Goal: Navigation & Orientation: Find specific page/section

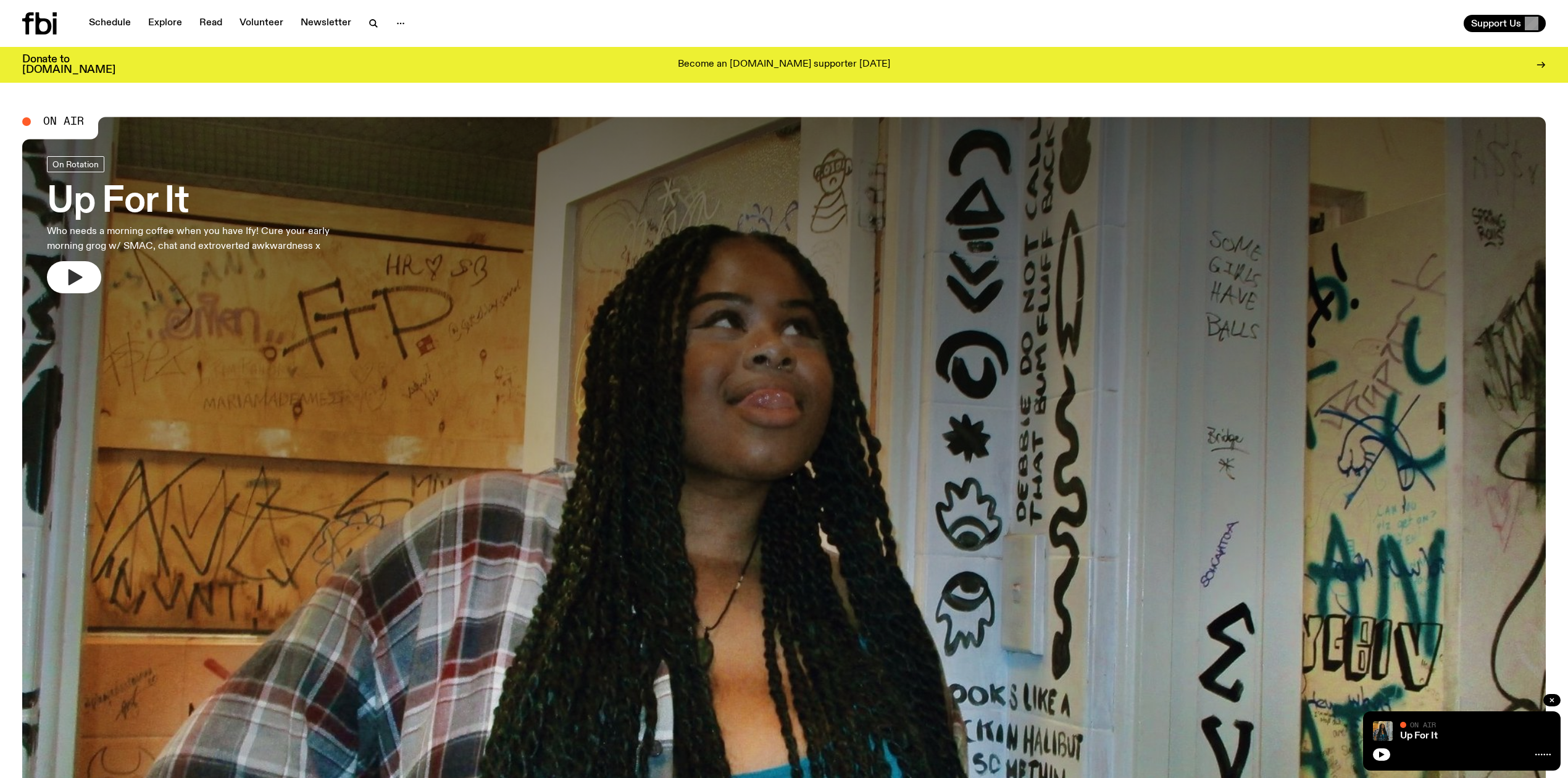
click at [67, 279] on icon "button" at bounding box center [74, 278] width 20 height 20
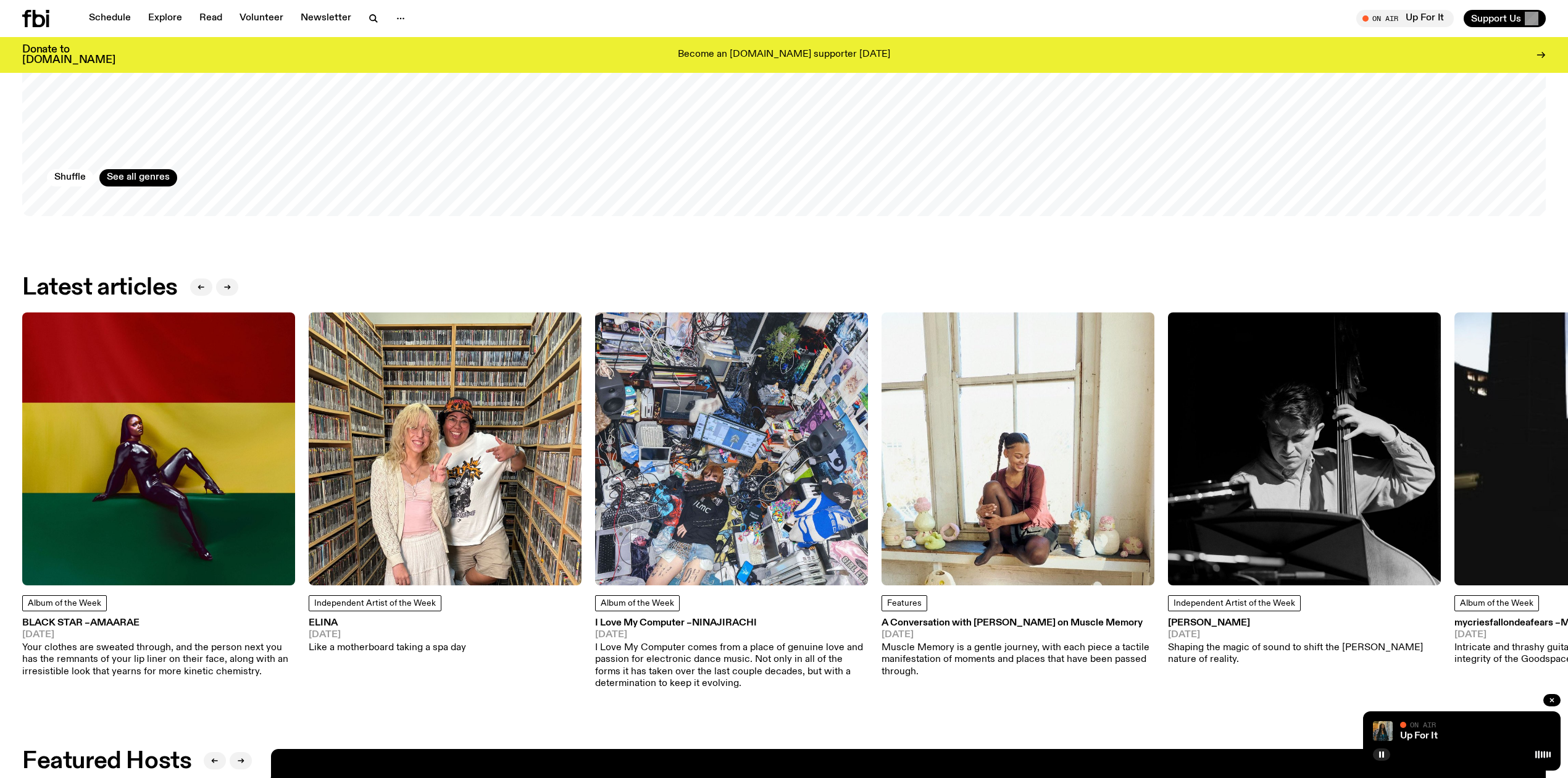
scroll to position [2104, 0]
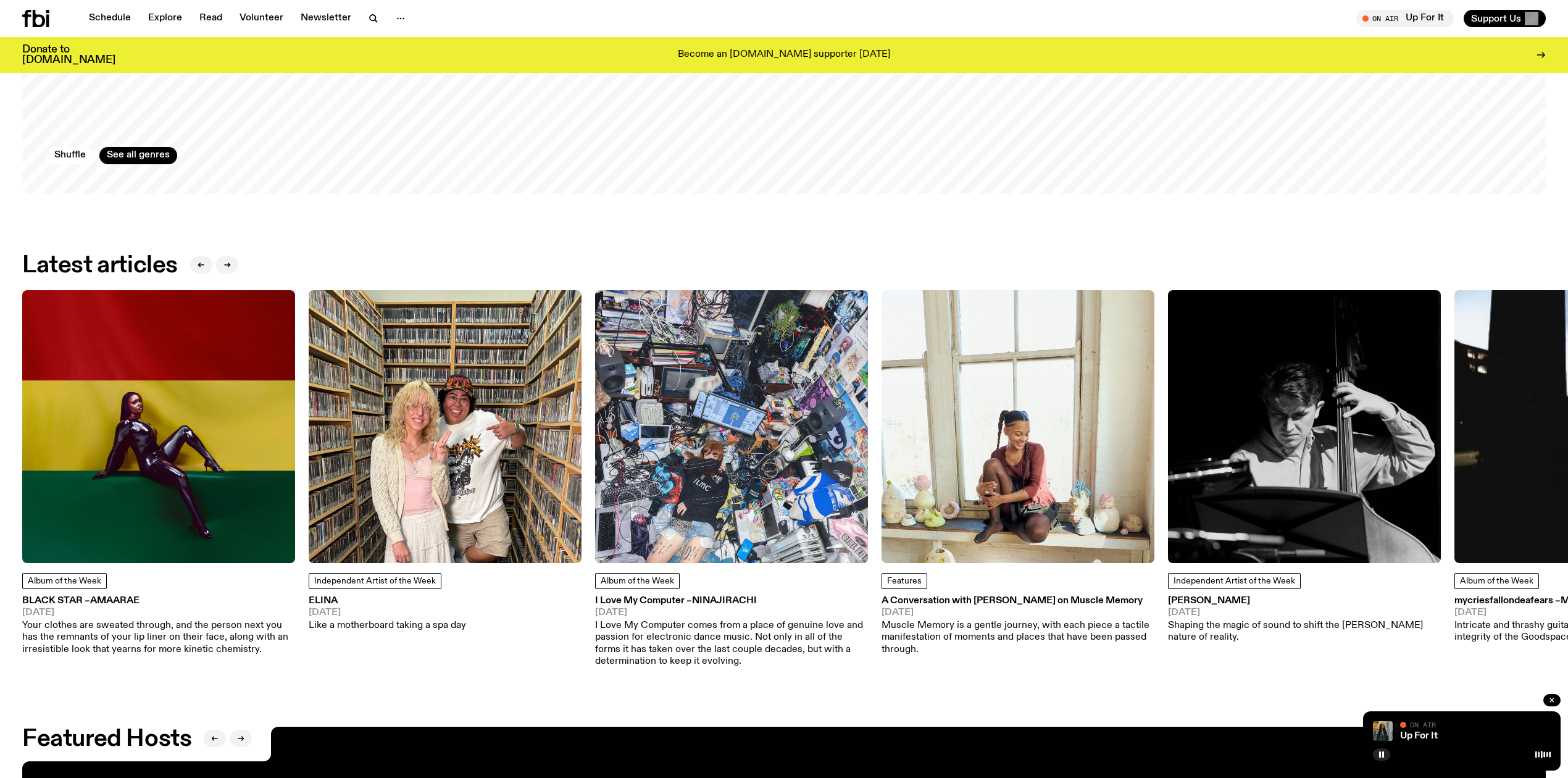
click at [128, 489] on img at bounding box center [159, 427] width 273 height 273
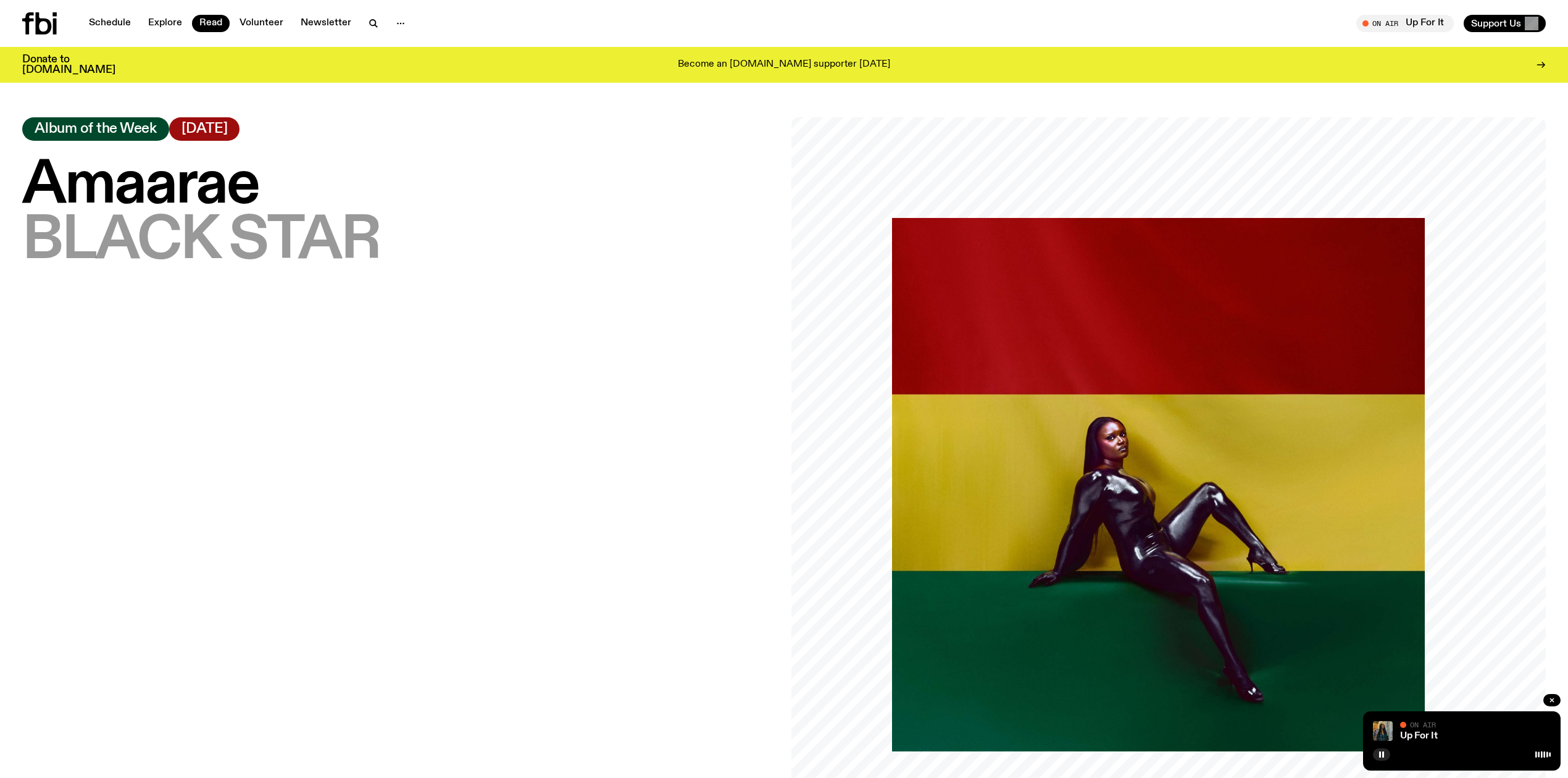
click at [1122, 409] on img at bounding box center [1158, 484] width 533 height 533
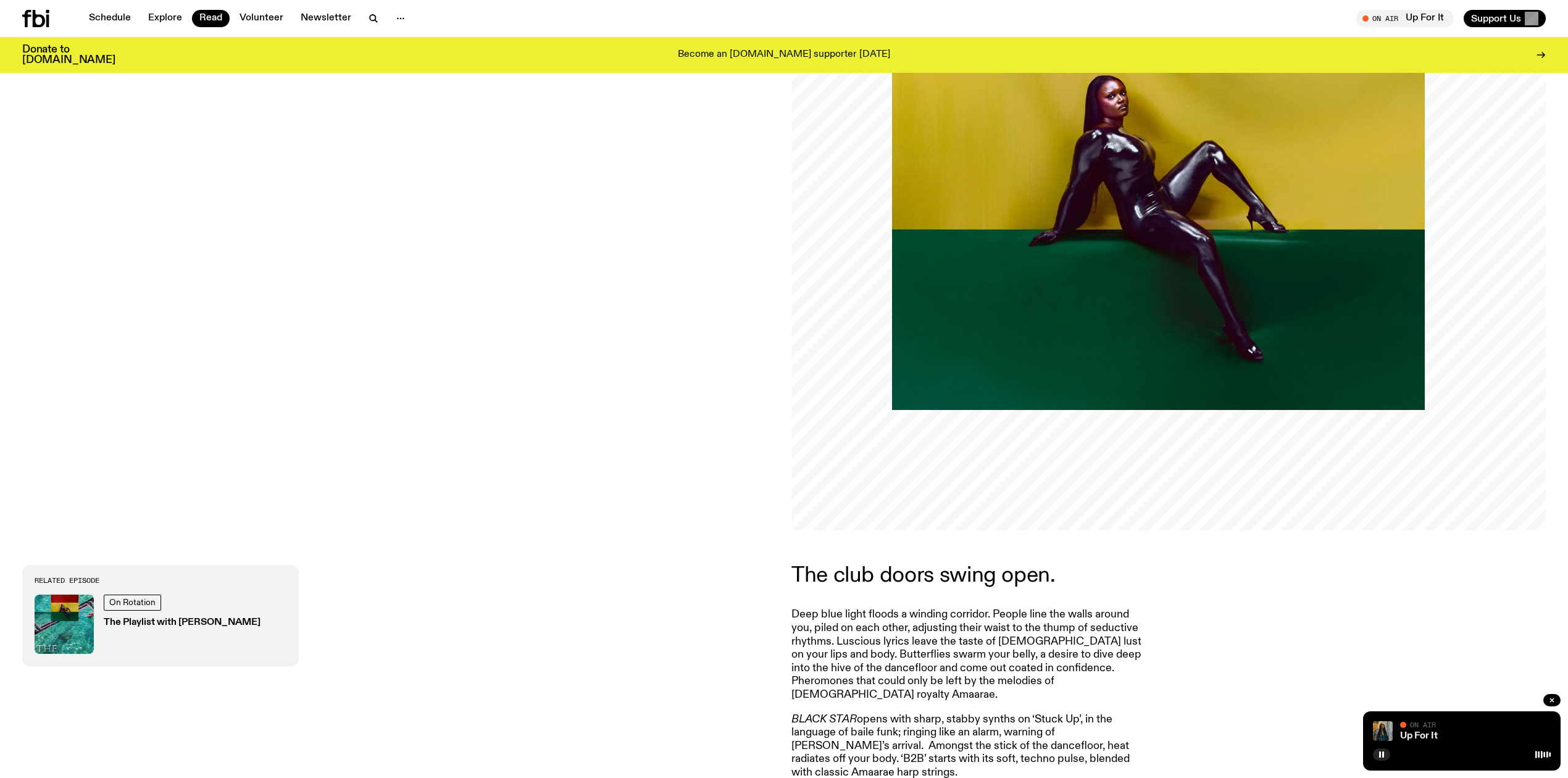
scroll to position [241, 0]
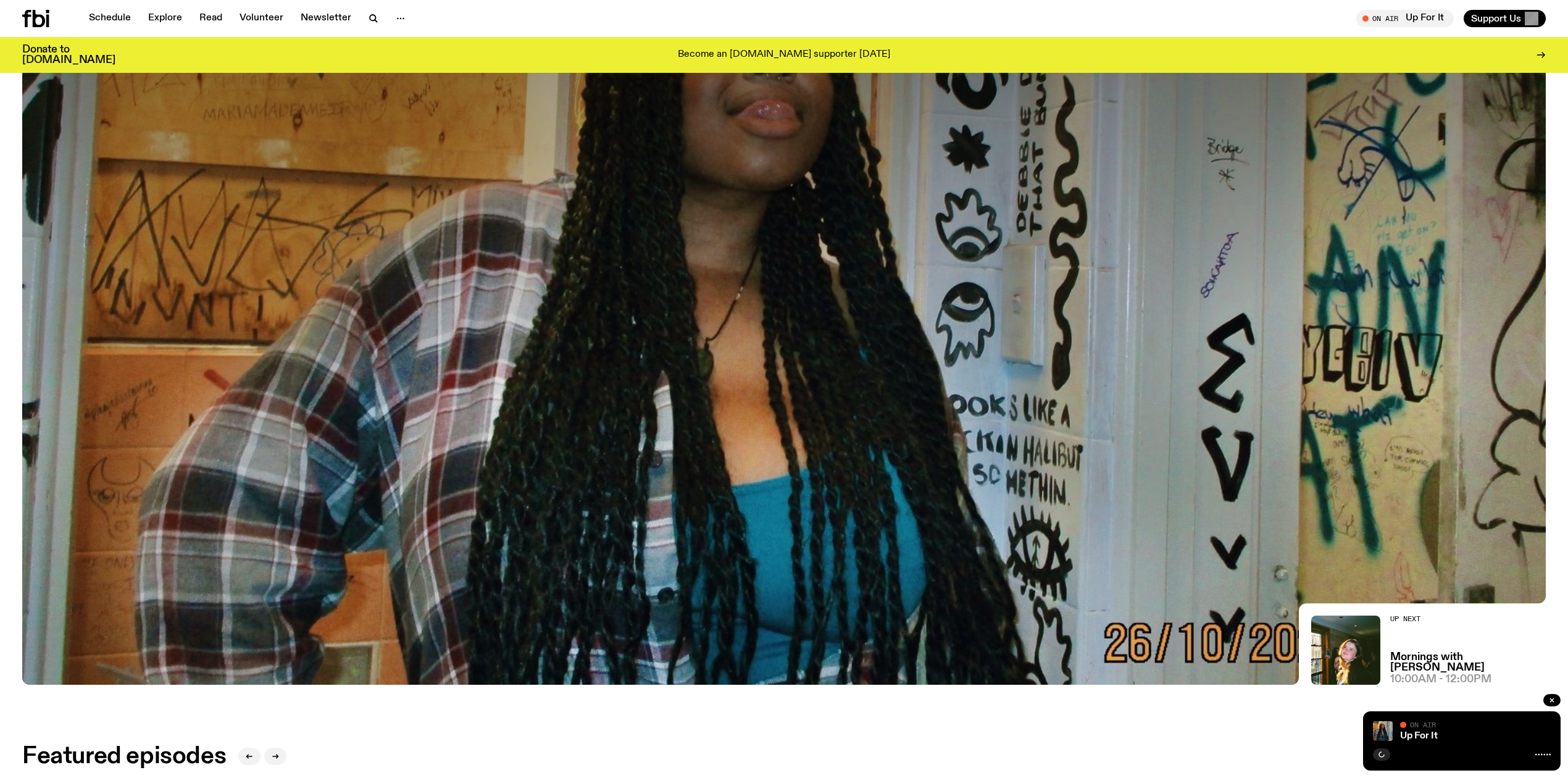
scroll to position [299, 0]
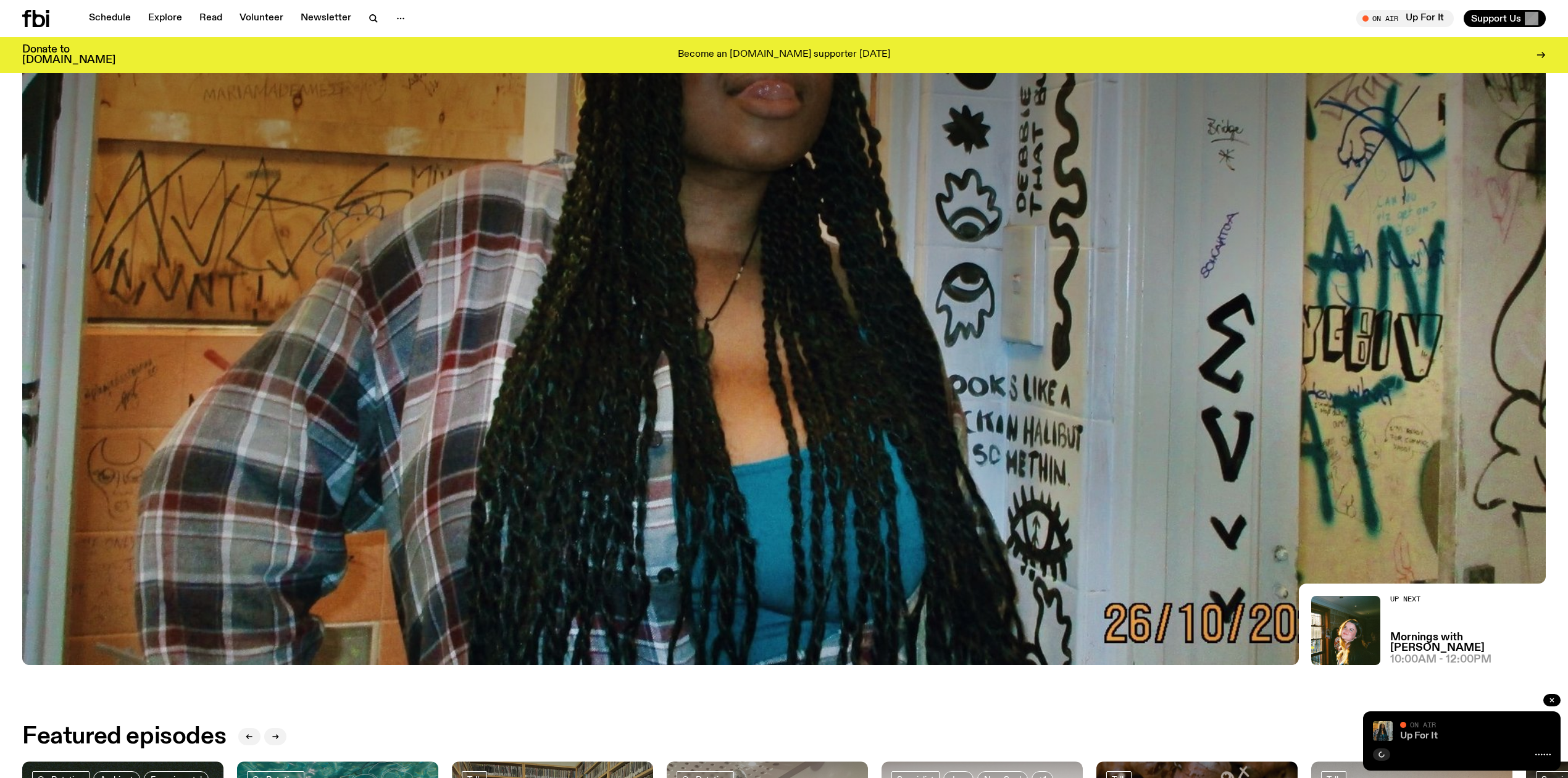
click at [1408, 735] on link "Up For It" at bounding box center [1419, 736] width 38 height 10
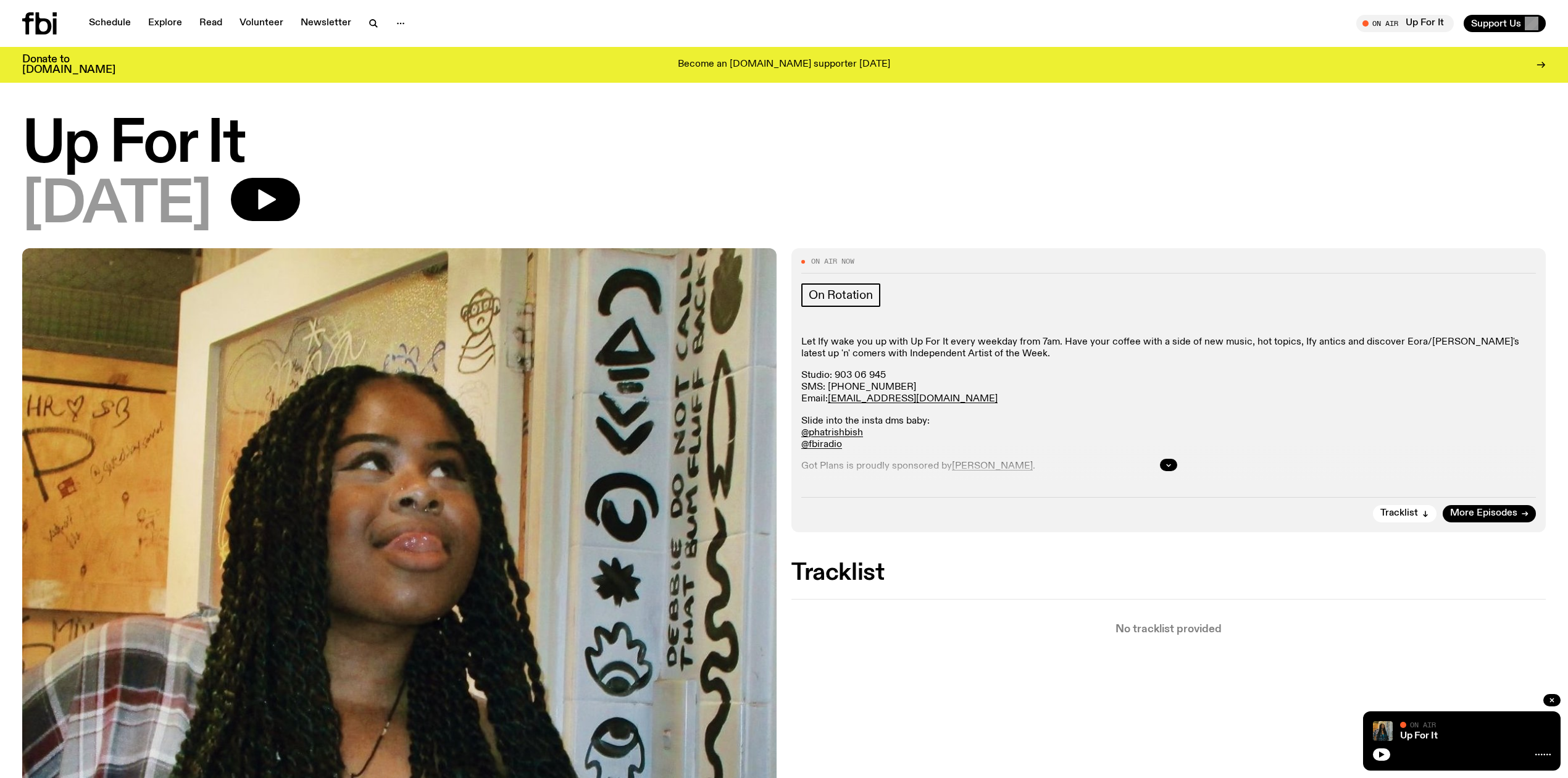
drag, startPoint x: 285, startPoint y: 206, endPoint x: 336, endPoint y: 215, distance: 51.8
click at [285, 206] on button "button" at bounding box center [265, 199] width 69 height 43
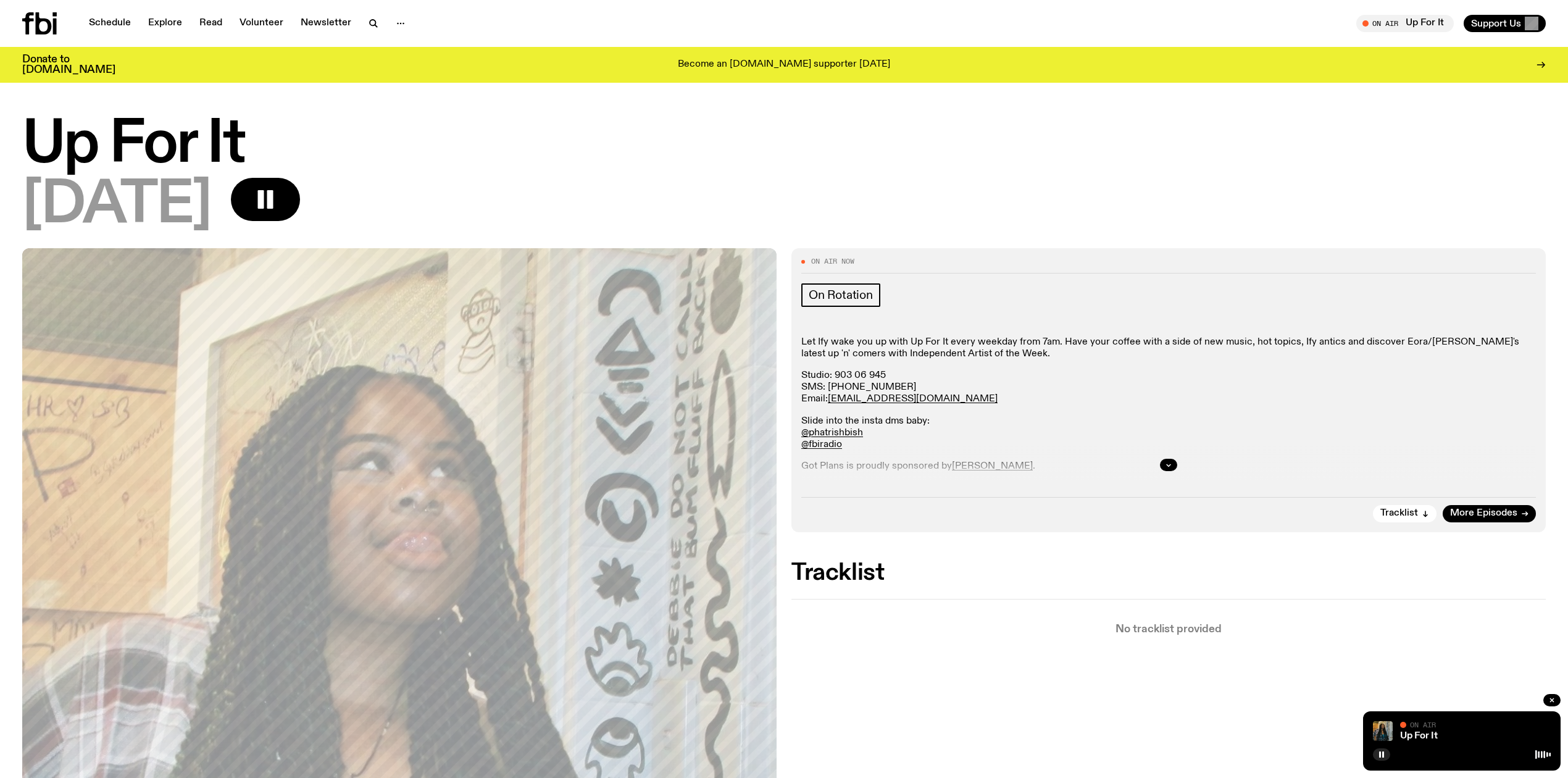
click at [1026, 717] on div "On Air Now On Rotation Let Ify wake you up with Up For It every weekday from 7a…" at bounding box center [784, 781] width 1568 height 1065
click at [1185, 727] on div "On Air Now On Rotation Let Ify wake you up with Up For It every weekday from 7a…" at bounding box center [784, 781] width 1568 height 1065
click at [1465, 721] on div "On Air" at bounding box center [1476, 726] width 150 height 9
click at [1081, 736] on div "On Air Now On Rotation Let Ify wake you up with Up For It every weekday from 7a…" at bounding box center [784, 781] width 1568 height 1065
click at [1445, 730] on div "On Air" at bounding box center [1476, 726] width 150 height 9
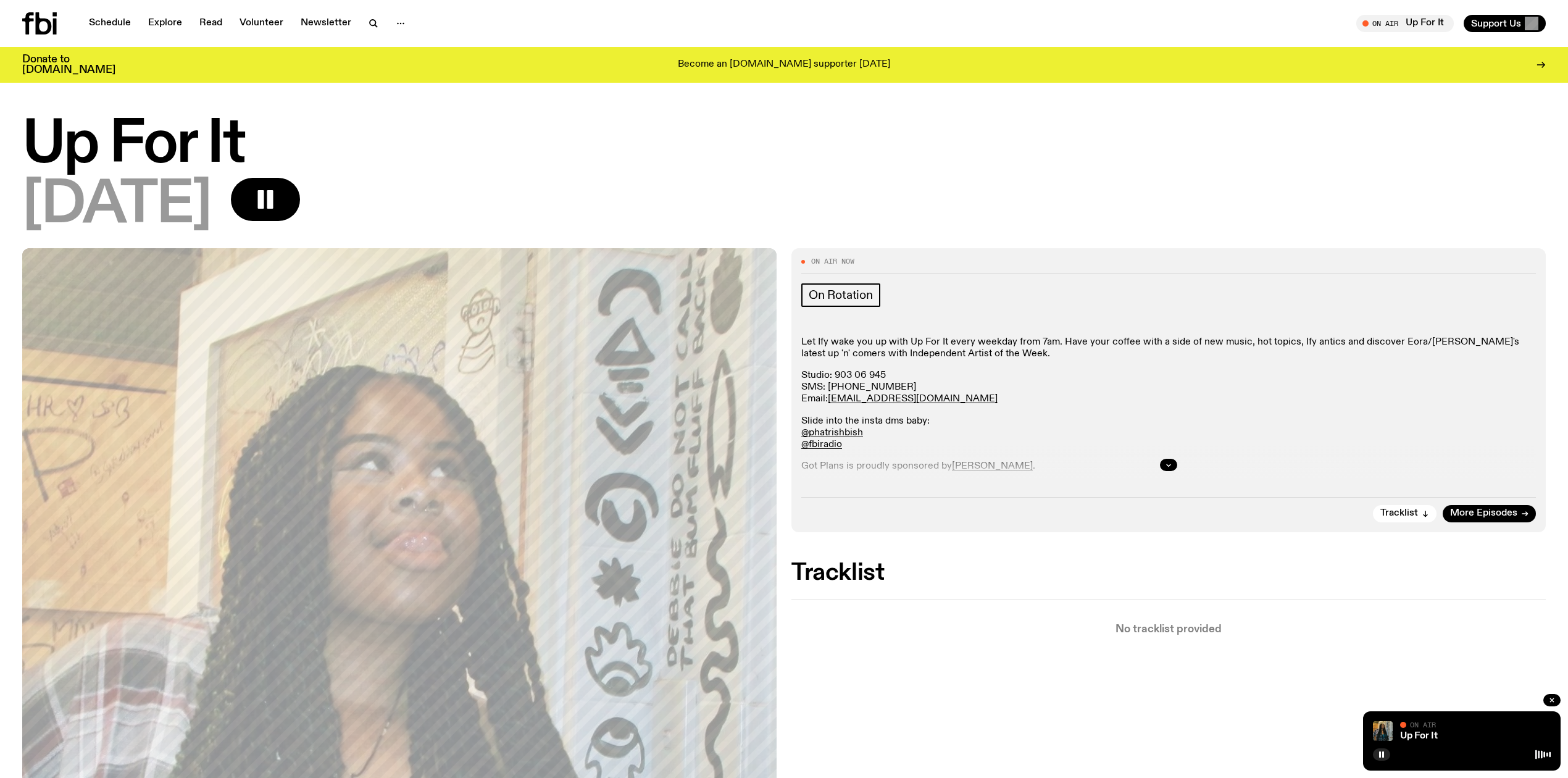
click at [1242, 730] on div "On Air Now On Rotation Let Ify wake you up with Up For It every weekday from 7a…" at bounding box center [784, 781] width 1568 height 1065
click at [1112, 674] on div "On Air Now On Rotation Let Ify wake you up with Up For It every weekday from 7a…" at bounding box center [784, 781] width 1568 height 1065
click at [1410, 730] on div "On Air" at bounding box center [1476, 726] width 150 height 9
click at [1408, 734] on link "Up For It" at bounding box center [1419, 736] width 38 height 10
